Goal: Information Seeking & Learning: Learn about a topic

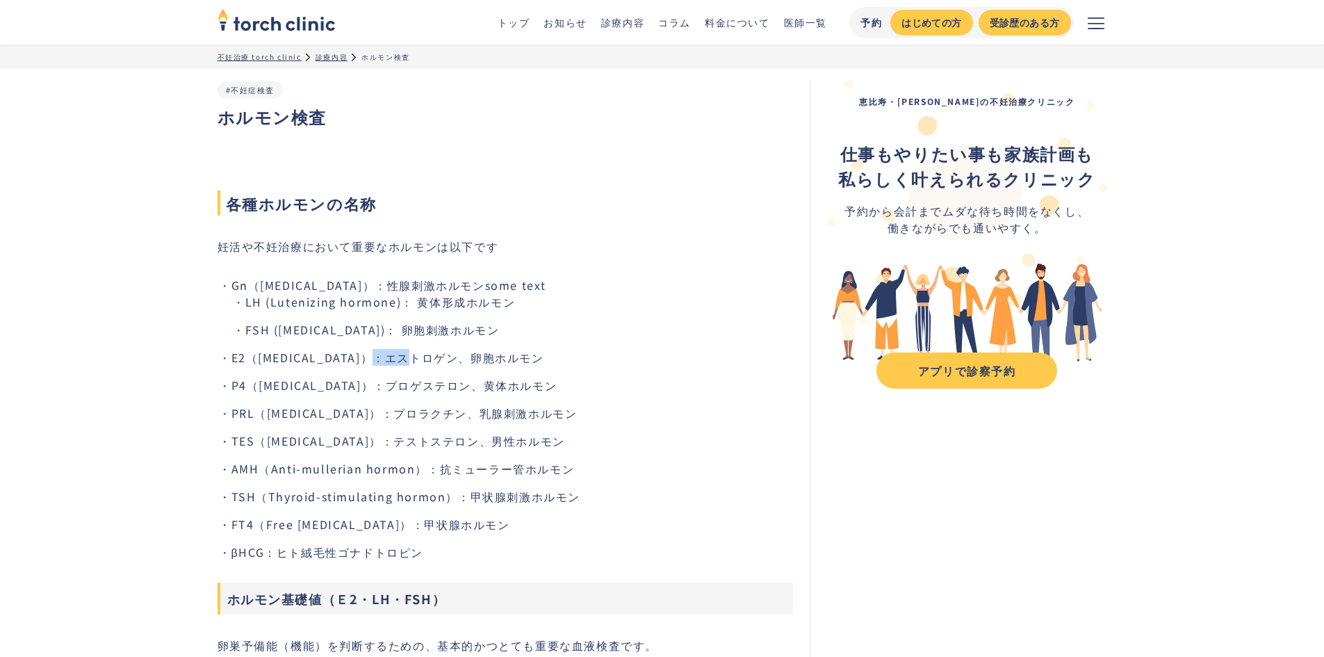
drag, startPoint x: 388, startPoint y: 361, endPoint x: 427, endPoint y: 361, distance: 38.9
click at [427, 361] on li "E2（[MEDICAL_DATA]）：エストロゲン、卵胞ホルモン" at bounding box center [512, 357] width 562 height 17
drag, startPoint x: 384, startPoint y: 385, endPoint x: 388, endPoint y: 396, distance: 11.9
click at [388, 396] on ul "Gn（[MEDICAL_DATA]）：性腺刺激ホルモンsome text LH (Lutenizing hormone)： 黄体形成ホルモン FSH ([ME…" at bounding box center [506, 419] width 576 height 284
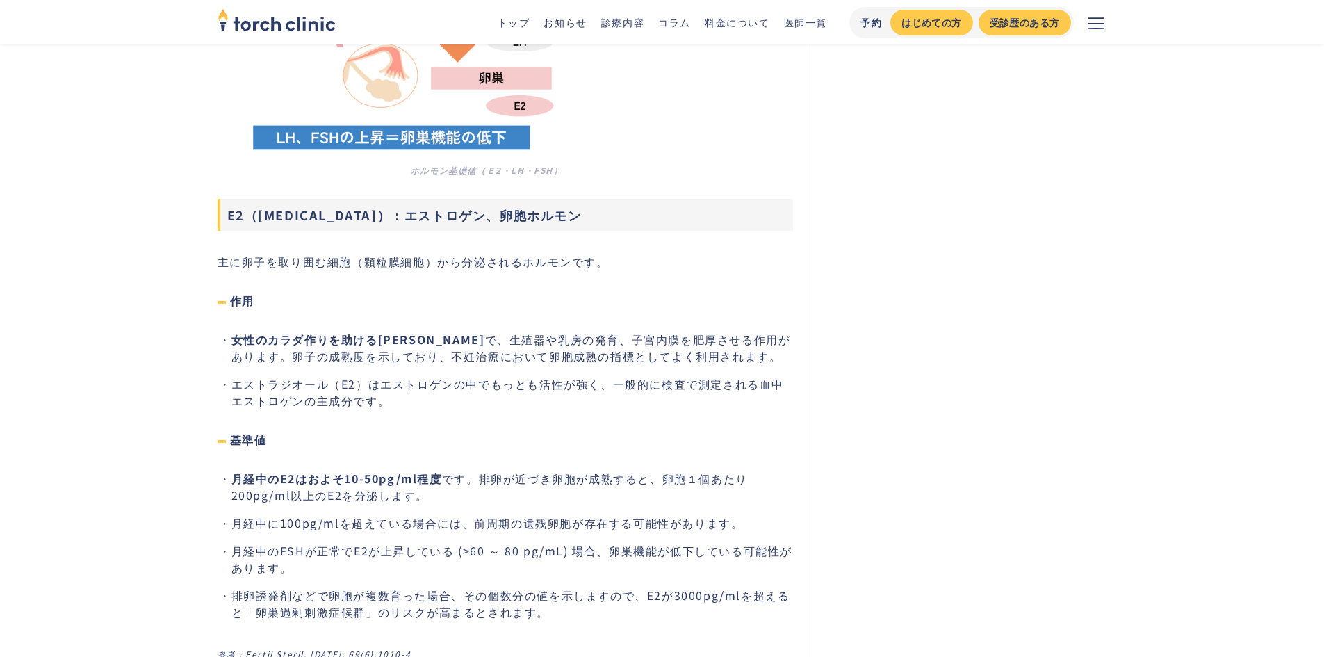
scroll to position [973, 0]
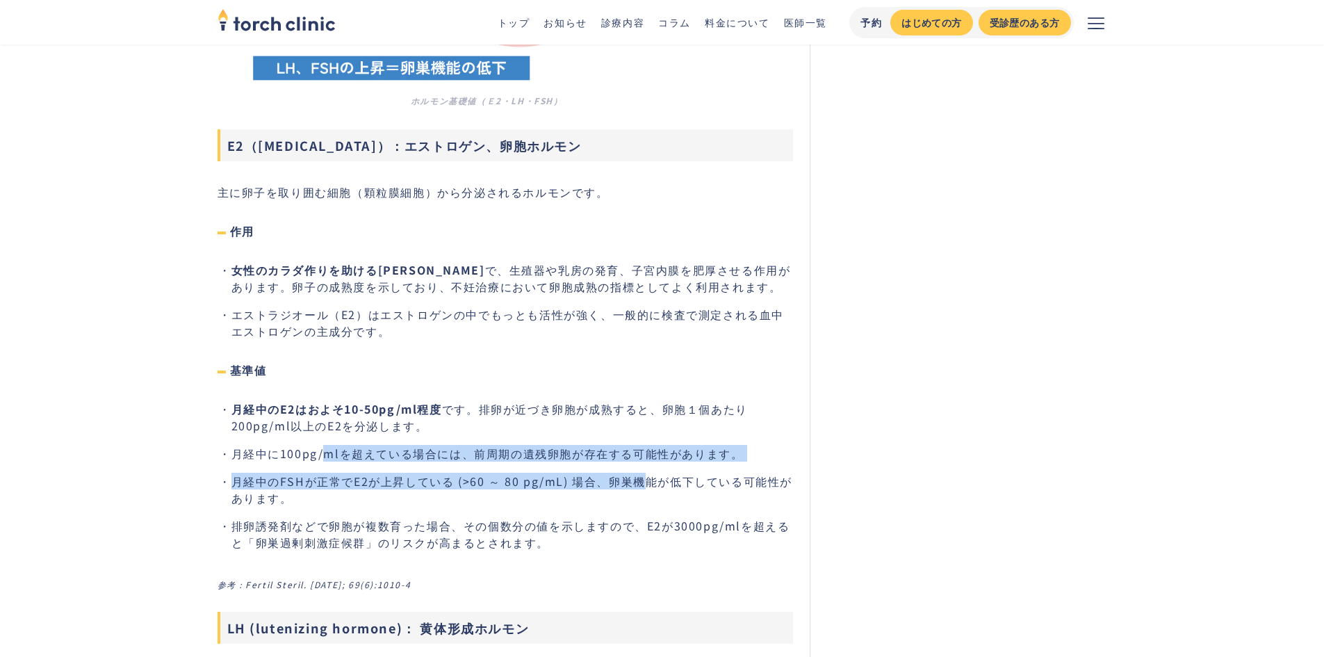
drag, startPoint x: 325, startPoint y: 457, endPoint x: 639, endPoint y: 466, distance: 315.0
click at [639, 466] on ul "月経中のE2はおよそ10-50pg/ml程度 です。排卵が近づき卵胞が成熟すると、卵胞１個あたり200pg/ml以上のE2を分泌します。 月経中に100pg/…" at bounding box center [506, 475] width 576 height 150
click at [533, 469] on ul "月経中のE2はおよそ10-50pg/ml程度 です。排卵が近づき卵胞が成熟すると、卵胞１個あたり200pg/ml以上のE2を分泌します。 月経中に100pg/…" at bounding box center [506, 475] width 576 height 150
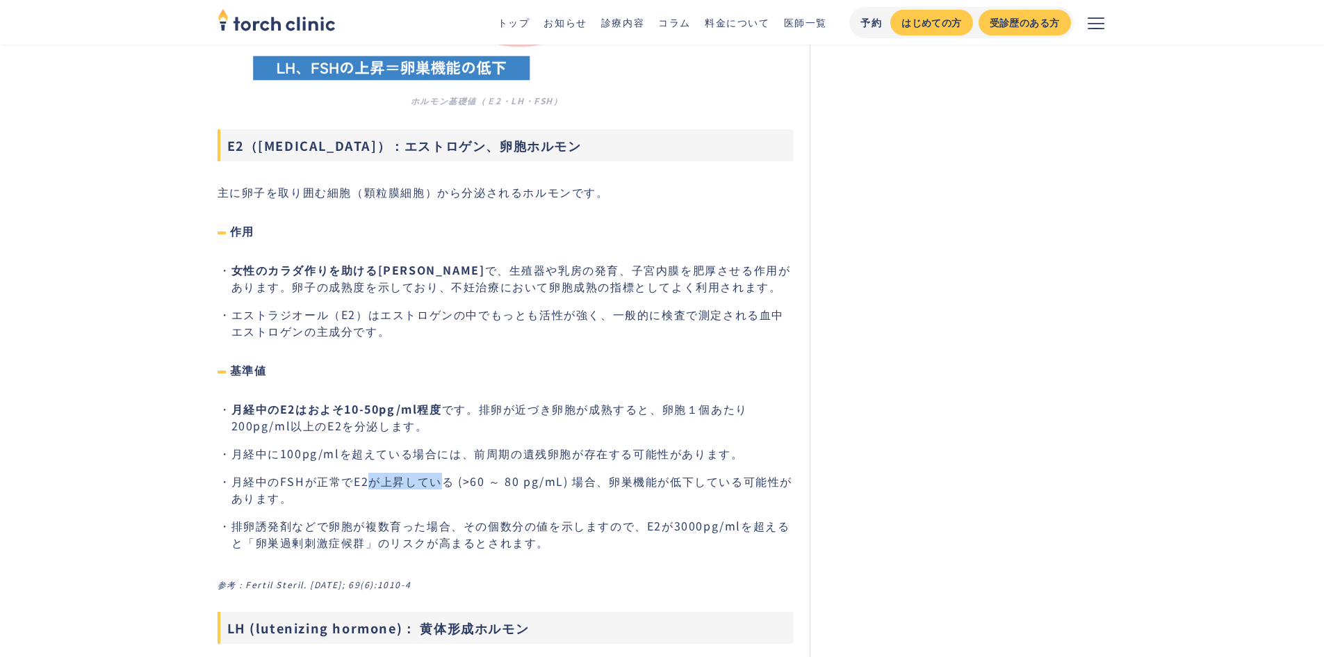
drag, startPoint x: 364, startPoint y: 491, endPoint x: 443, endPoint y: 489, distance: 79.3
click at [443, 489] on li "月経中のFSHが正常でE2が上昇している (>60 ～ 80 pg/mL) 場合、卵巣機能が低下している可能性があります。" at bounding box center [512, 489] width 562 height 33
drag, startPoint x: 393, startPoint y: 533, endPoint x: 463, endPoint y: 533, distance: 70.2
click at [463, 533] on li "排卵誘発剤などで卵胞が複数育った場合、その個数分の値を示しますので、E2が3000pg/mlを超えると「卵巣過剰刺激症候群」のリスクが高まるとされます。" at bounding box center [512, 533] width 562 height 33
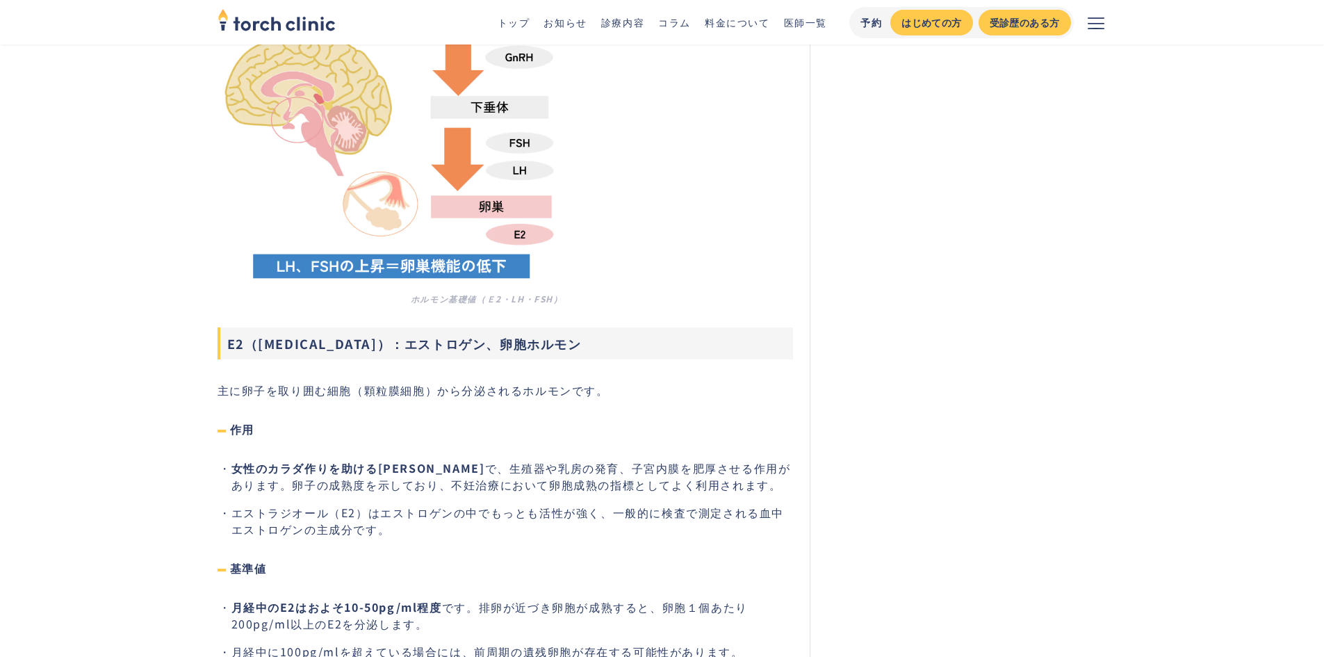
scroll to position [903, 0]
